Goal: Task Accomplishment & Management: Use online tool/utility

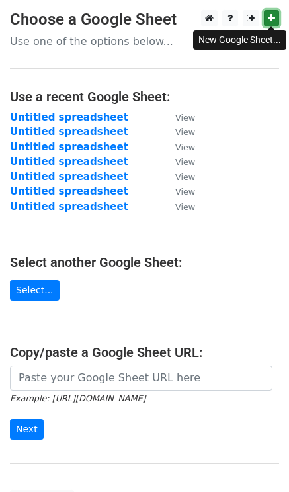
click at [273, 12] on link at bounding box center [271, 18] width 15 height 17
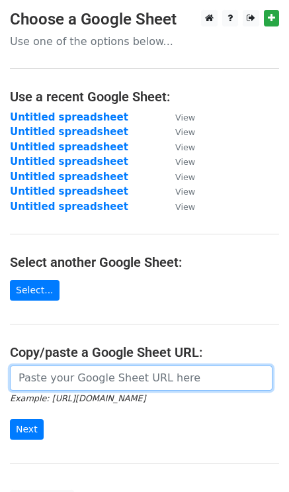
click at [99, 366] on input "url" at bounding box center [141, 378] width 263 height 25
click at [89, 377] on input "url" at bounding box center [141, 378] width 263 height 25
paste input "https://docs.google.com/spreadsheets/d/19aeFtwcDuYXyAy2IpNKEQxJ9Ny6_PPbOfO5sl5T…"
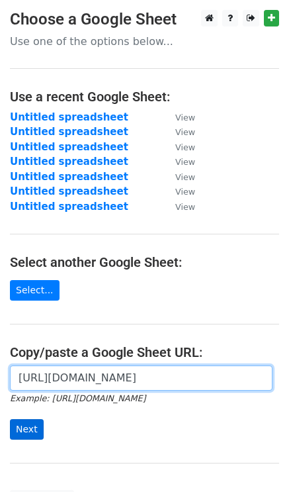
type input "https://docs.google.com/spreadsheets/d/19aeFtwcDuYXyAy2IpNKEQxJ9Ny6_PPbOfO5sl5T…"
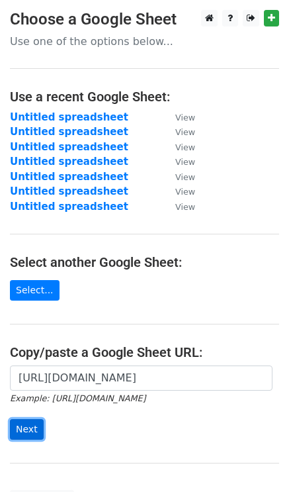
scroll to position [0, 0]
click at [22, 427] on input "Next" at bounding box center [27, 429] width 34 height 21
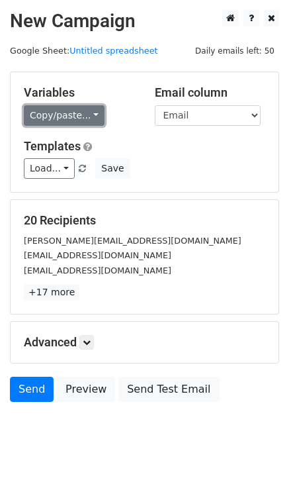
click at [63, 118] on link "Copy/paste..." at bounding box center [64, 115] width 81 height 21
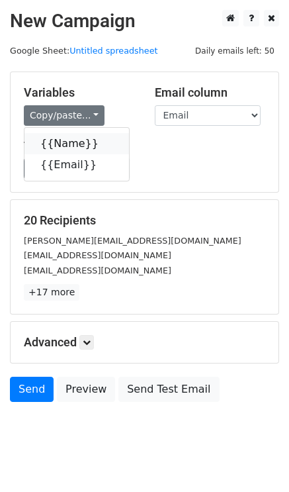
click at [62, 145] on link "{{Name}}" at bounding box center [77, 143] width 105 height 21
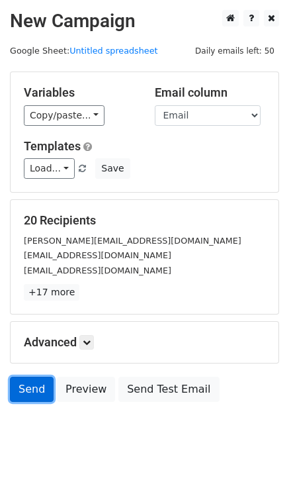
click at [34, 385] on link "Send" at bounding box center [32, 389] width 44 height 25
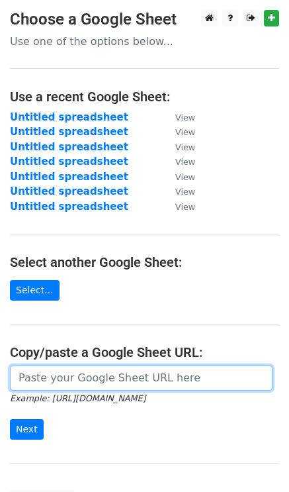
click at [55, 375] on input "url" at bounding box center [141, 378] width 263 height 25
paste input "[URL][DOMAIN_NAME]"
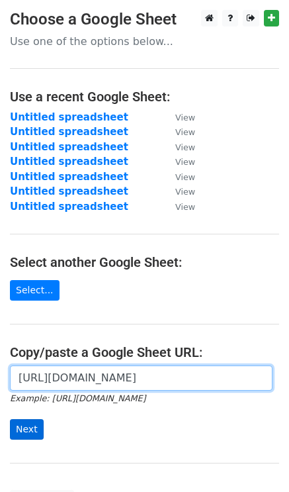
type input "[URL][DOMAIN_NAME]"
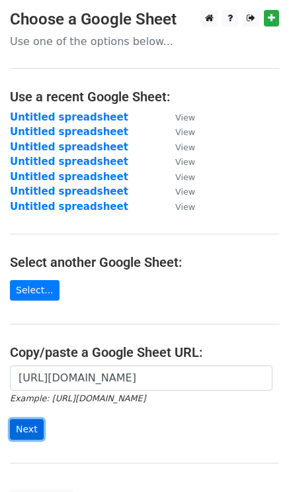
scroll to position [0, 0]
click at [17, 428] on input "Next" at bounding box center [27, 429] width 34 height 21
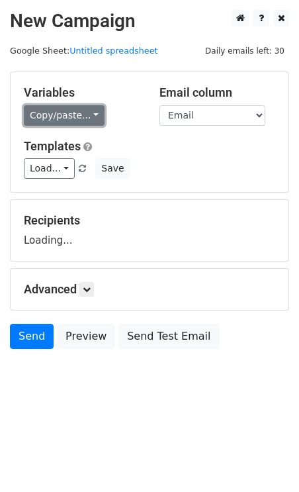
click at [48, 114] on link "Copy/paste..." at bounding box center [64, 115] width 81 height 21
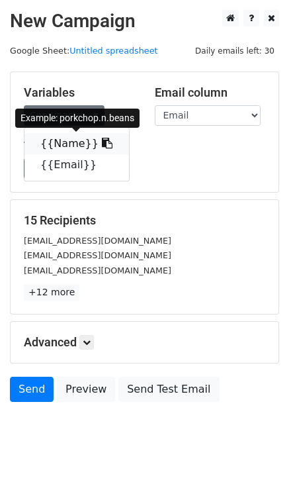
click at [64, 148] on link "{{Name}}" at bounding box center [77, 143] width 105 height 21
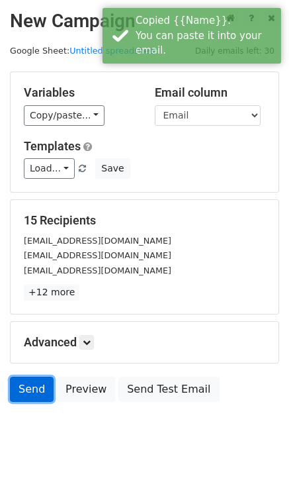
click at [34, 384] on link "Send" at bounding box center [32, 389] width 44 height 25
